Goal: Use online tool/utility: Utilize a website feature to perform a specific function

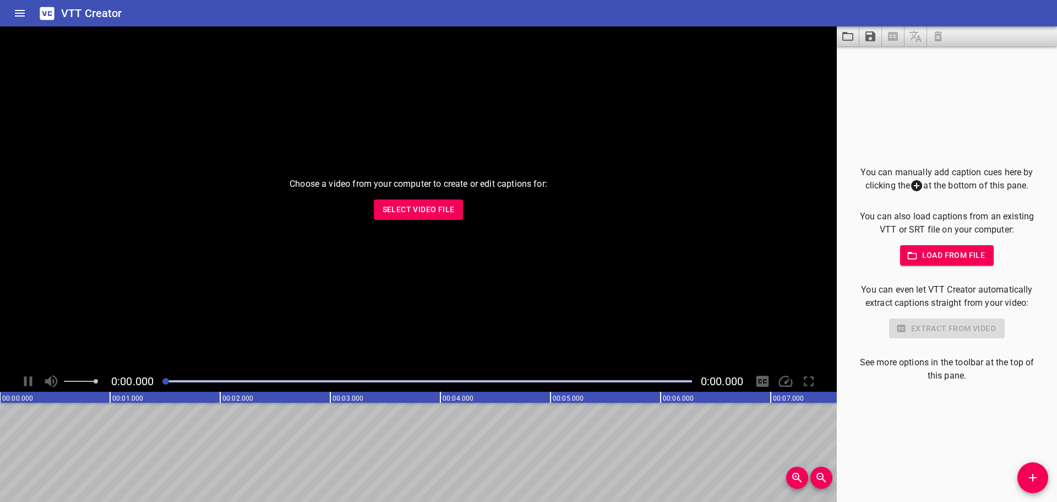
click at [442, 12] on div "VTT Creator" at bounding box center [528, 13] width 1057 height 26
click at [405, 212] on span "Select Video File" at bounding box center [419, 210] width 72 height 14
click at [413, 212] on span "Select Video File" at bounding box center [419, 210] width 72 height 14
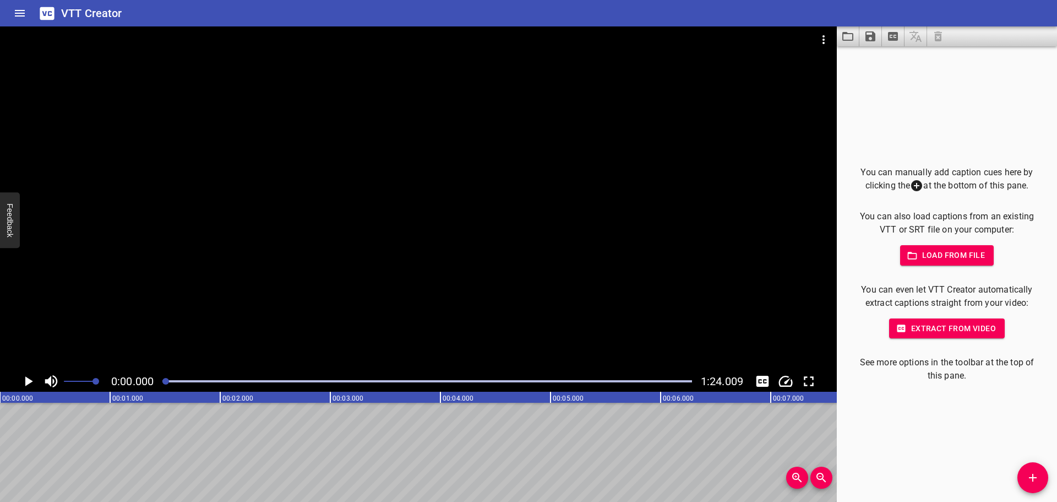
click at [952, 328] on span "Extract from video" at bounding box center [947, 329] width 98 height 14
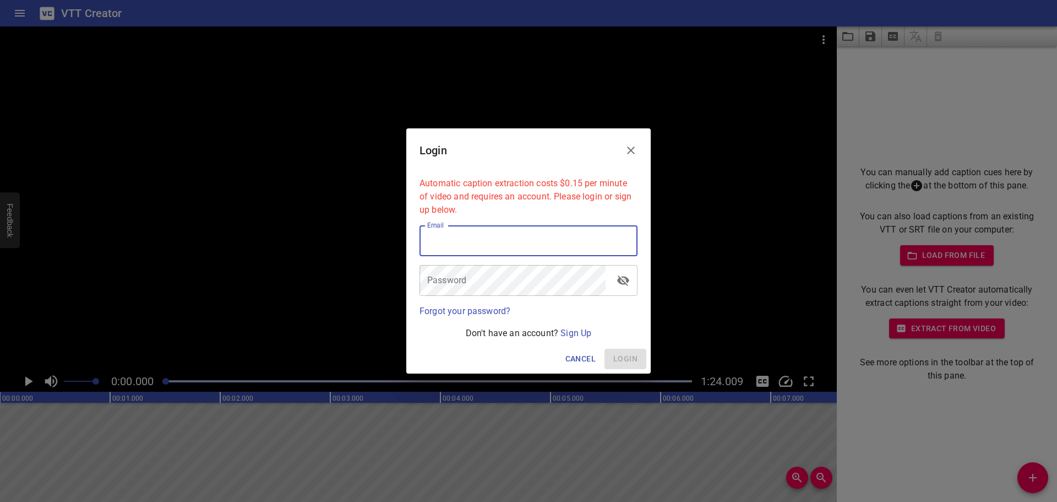
click at [528, 252] on input "email" at bounding box center [529, 240] width 218 height 31
click at [634, 150] on icon "Close" at bounding box center [631, 150] width 13 height 13
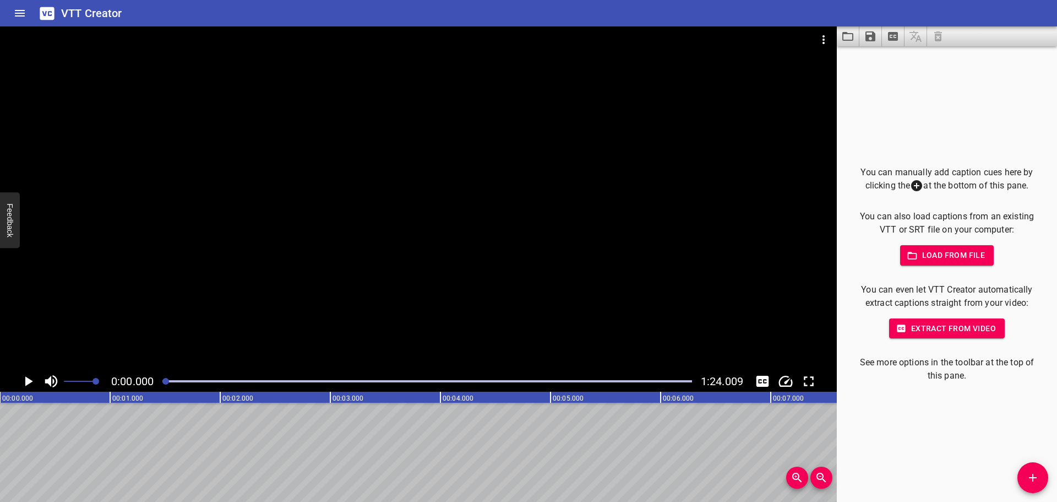
click at [922, 96] on div "You can manually add caption cues here by clicking the at the bottom of this pa…" at bounding box center [947, 273] width 220 height 455
click at [189, 21] on div "VTT Creator" at bounding box center [528, 13] width 1057 height 26
click at [36, 383] on icon "Play/Pause" at bounding box center [28, 381] width 17 height 17
click at [30, 385] on icon "Play/Pause" at bounding box center [28, 381] width 8 height 10
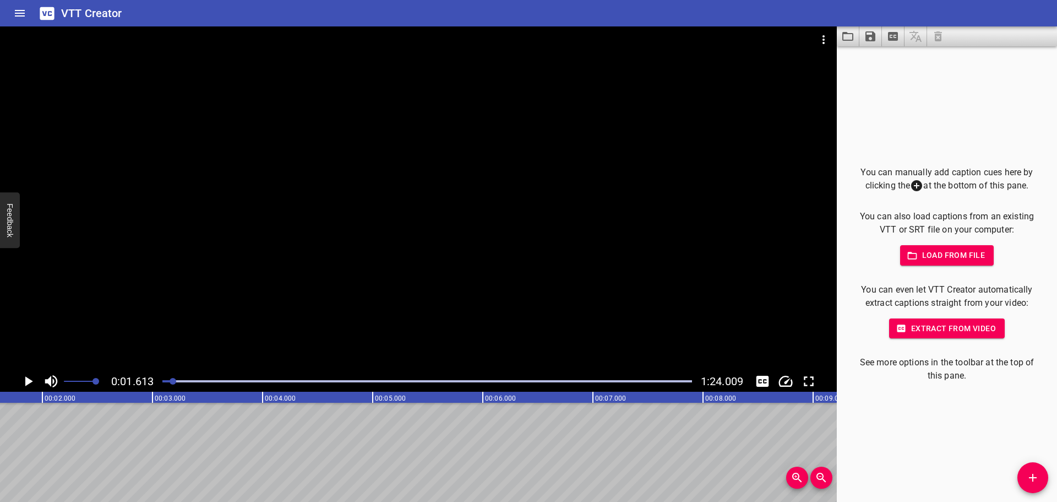
click at [935, 78] on div "You can manually add caption cues here by clicking the at the bottom of this pa…" at bounding box center [947, 273] width 220 height 455
drag, startPoint x: 175, startPoint y: 381, endPoint x: 135, endPoint y: 373, distance: 39.9
click at [135, 373] on div "0:01.613 1:24.009" at bounding box center [418, 381] width 837 height 21
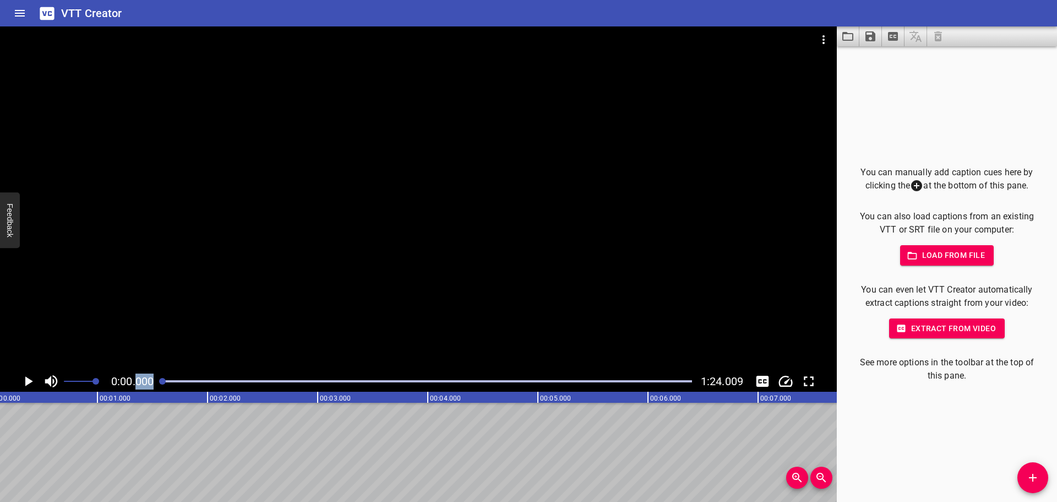
scroll to position [0, 0]
click at [896, 41] on icon "Extract captions from video" at bounding box center [893, 36] width 10 height 9
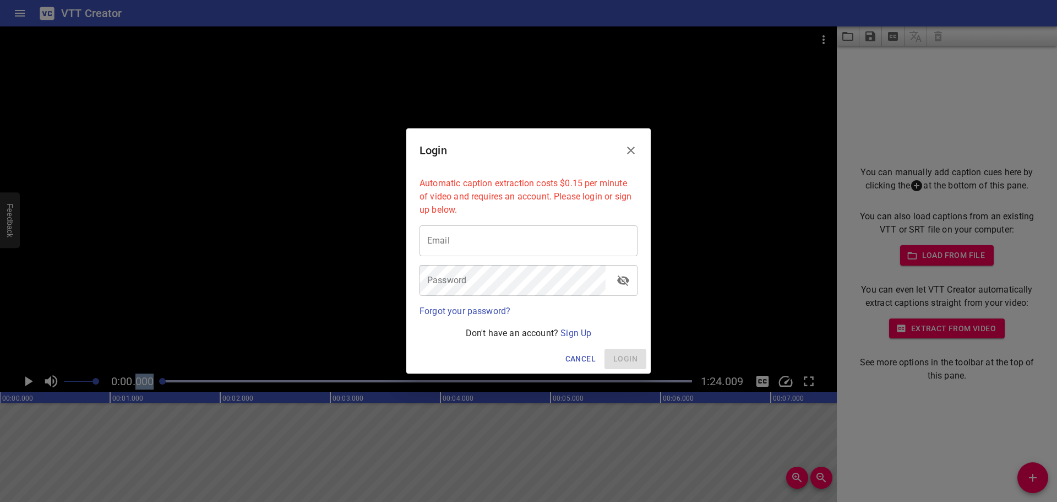
click at [639, 148] on button "Close" at bounding box center [631, 150] width 26 height 26
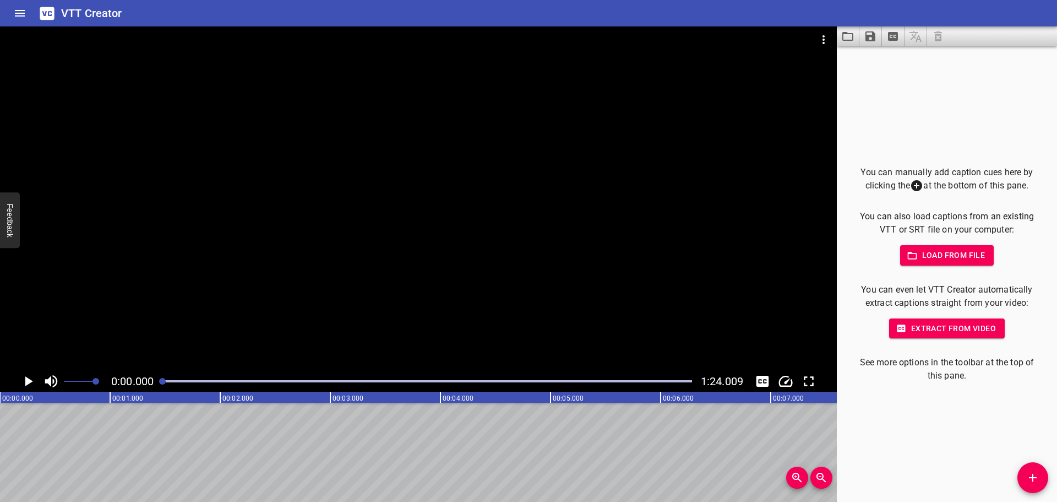
click at [783, 1] on div "VTT Creator" at bounding box center [528, 13] width 1057 height 26
click at [926, 88] on div "You can manually add caption cues here by clicking the at the bottom of this pa…" at bounding box center [947, 273] width 220 height 455
click at [941, 265] on div "You can manually add caption cues here by clicking the at the bottom of this pa…" at bounding box center [947, 274] width 185 height 217
click at [944, 251] on span "Load from file" at bounding box center [947, 255] width 77 height 14
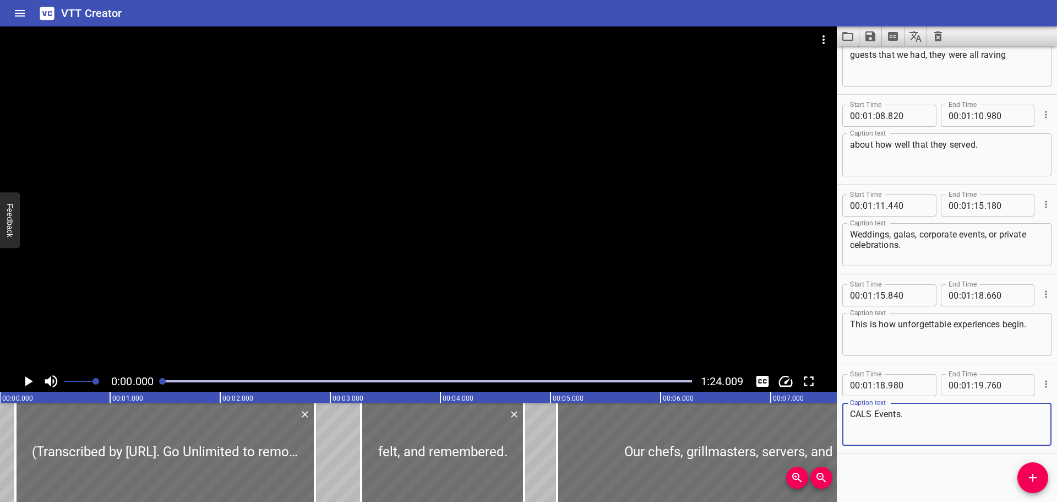
scroll to position [2918, 0]
click at [30, 381] on icon "Play/Pause" at bounding box center [29, 381] width 8 height 10
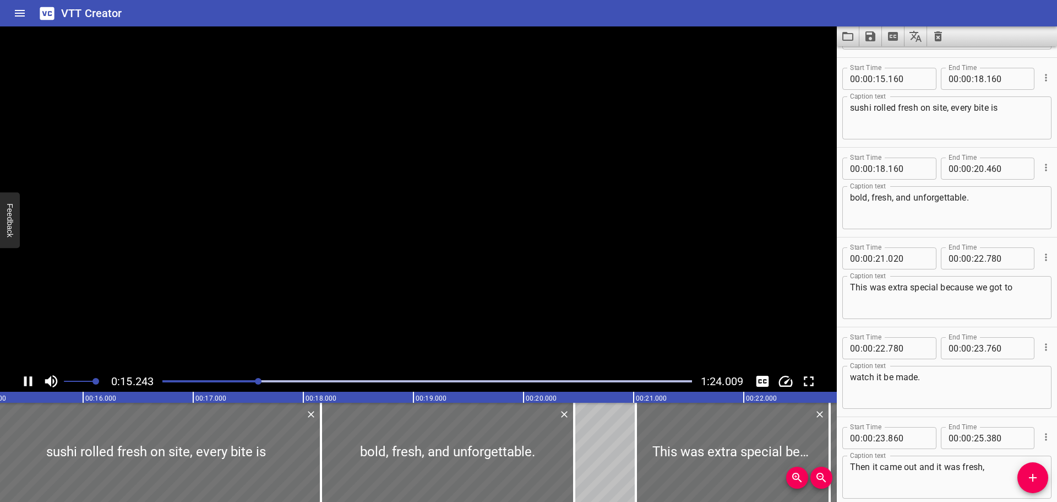
scroll to position [0, 0]
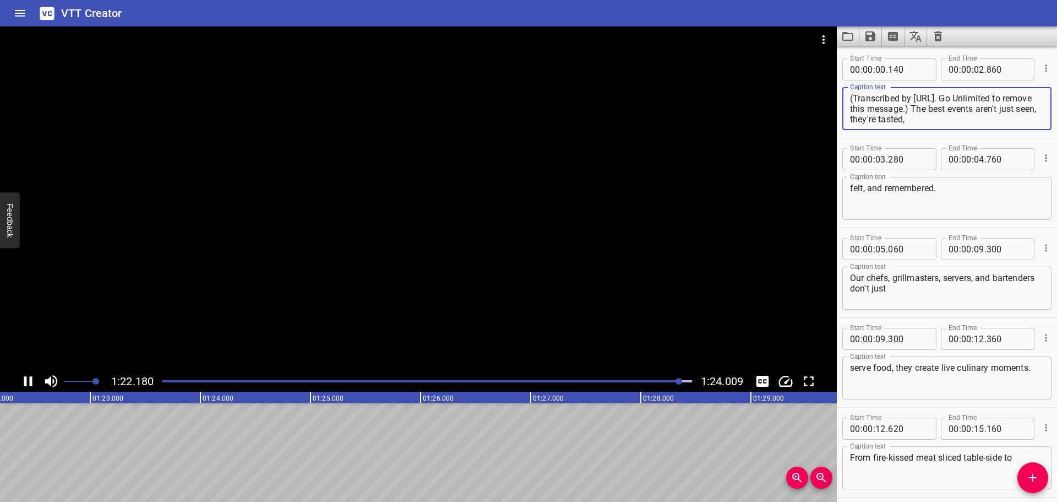
drag, startPoint x: 955, startPoint y: 109, endPoint x: 812, endPoint y: 76, distance: 147.0
click at [812, 76] on main "1:22.180 1:24.009 00:00.000 00:01.000 00:02.000 00:03.000 00:04.000 00:05.000 0…" at bounding box center [528, 263] width 1057 height 475
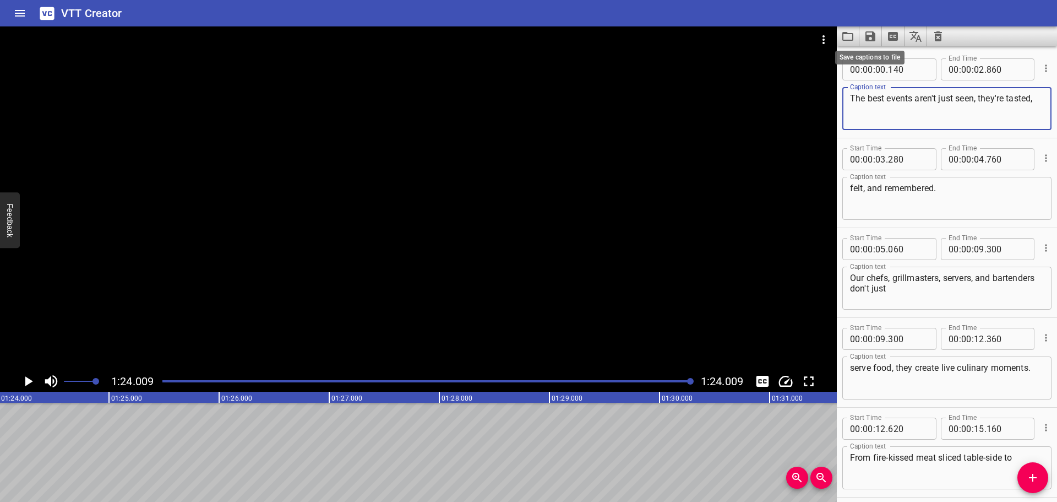
type textarea "The best events aren't just seen, they're tasted,"
click at [871, 33] on icon "Save captions to file" at bounding box center [870, 36] width 13 height 13
click at [885, 59] on li "Save to VTT file" at bounding box center [900, 61] width 81 height 20
click at [870, 37] on icon "Save captions to file" at bounding box center [870, 36] width 13 height 13
click at [880, 77] on li "Save to SRT file" at bounding box center [900, 80] width 81 height 20
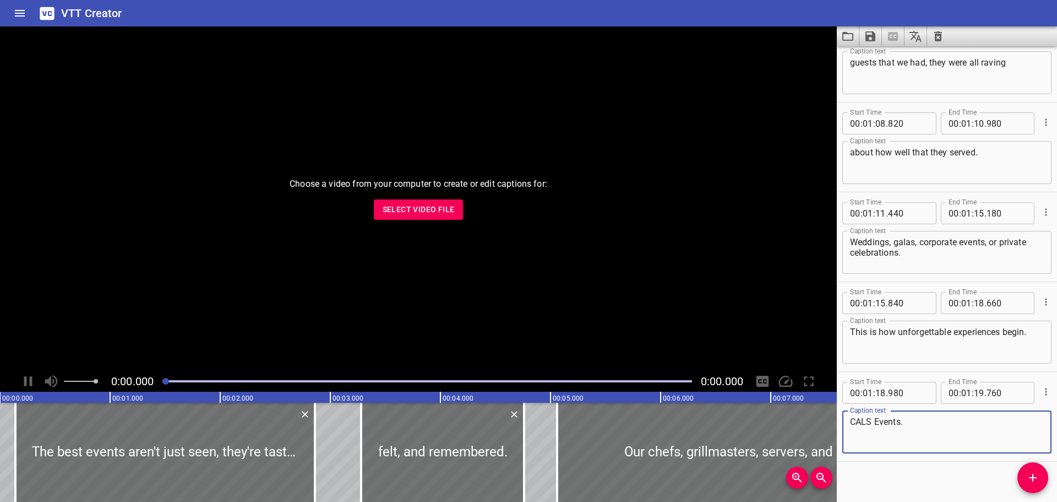
scroll to position [2918, 0]
